Goal: Transaction & Acquisition: Download file/media

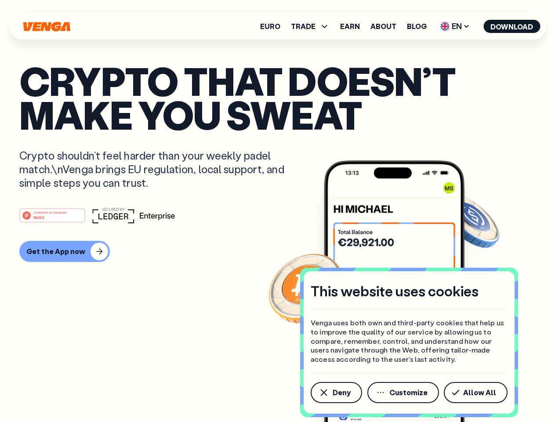
click at [277, 211] on div "#1 PRODUCT OF THE MONTH Web3" at bounding box center [277, 215] width 516 height 16
click at [336, 393] on span "Deny" at bounding box center [342, 392] width 18 height 7
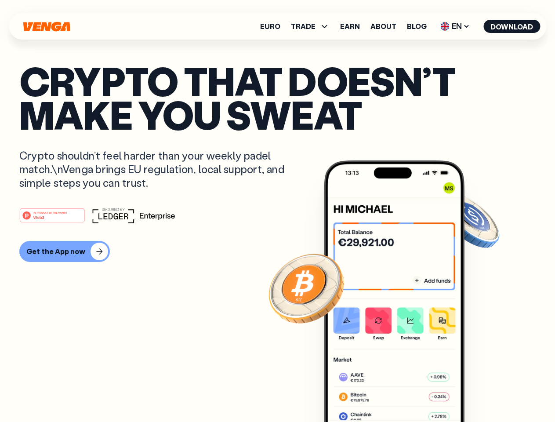
click at [404, 393] on img at bounding box center [394, 307] width 141 height 295
click at [477, 393] on article "Crypto that doesn’t make you sweat Crypto shouldn’t feel harder than your weekl…" at bounding box center [277, 229] width 516 height 330
click at [313, 26] on span "TRADE" at bounding box center [303, 26] width 25 height 7
click at [455, 26] on span "EN" at bounding box center [455, 26] width 36 height 14
click at [512, 26] on button "Download" at bounding box center [512, 26] width 57 height 13
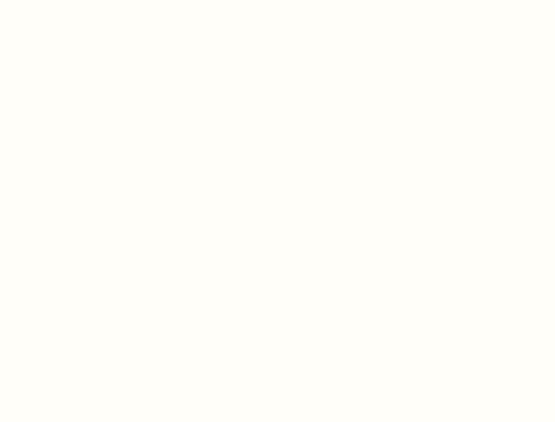
click at [63, 0] on html "This website uses cookies Venga uses both own and third-party cookies that help…" at bounding box center [277, 0] width 555 height 0
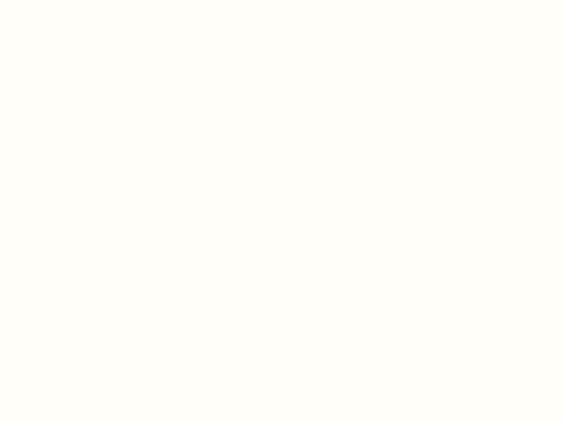
click at [54, 0] on html "This website uses cookies Venga uses both own and third-party cookies that help…" at bounding box center [281, 0] width 563 height 0
